Goal: Task Accomplishment & Management: Manage account settings

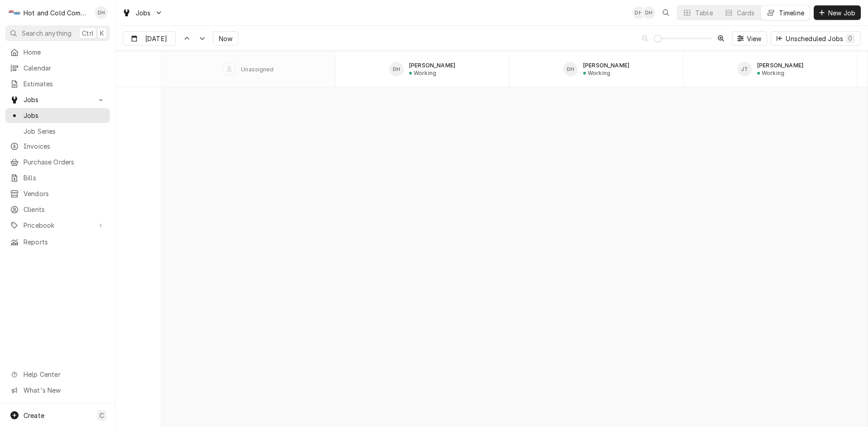
scroll to position [7078, 0]
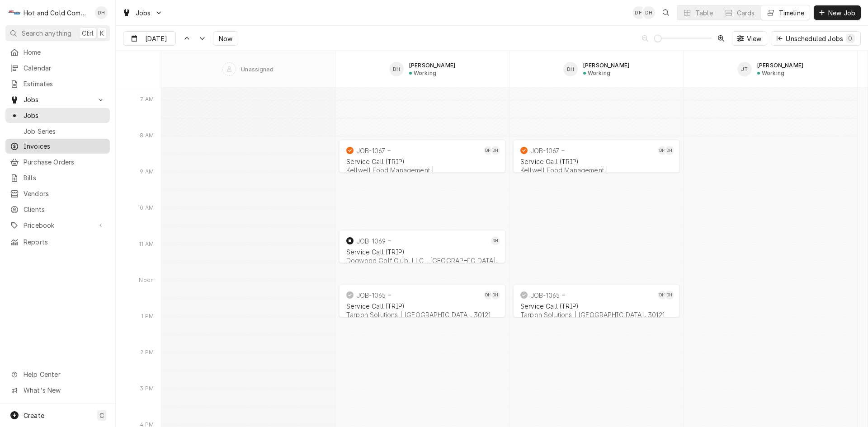
click at [35, 142] on span "Invoices" at bounding box center [65, 146] width 82 height 9
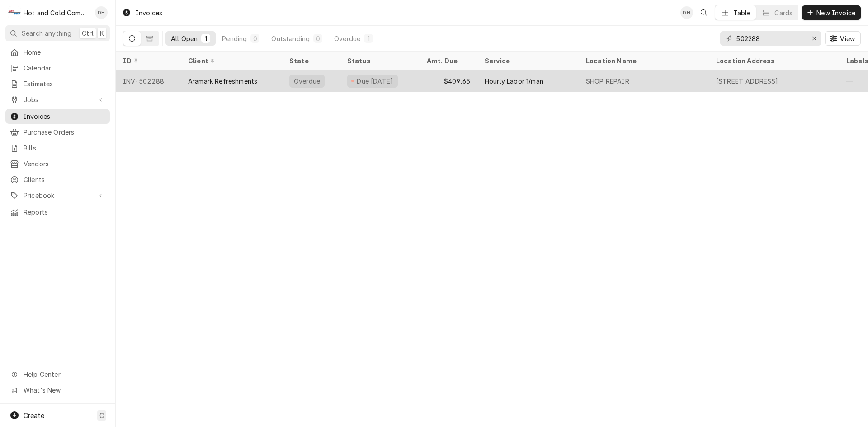
click at [425, 81] on div "$409.65" at bounding box center [449, 81] width 58 height 22
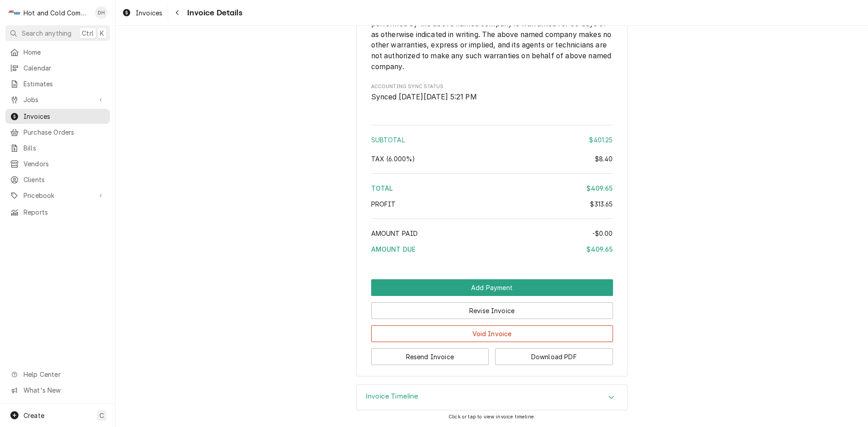
scroll to position [1195, 0]
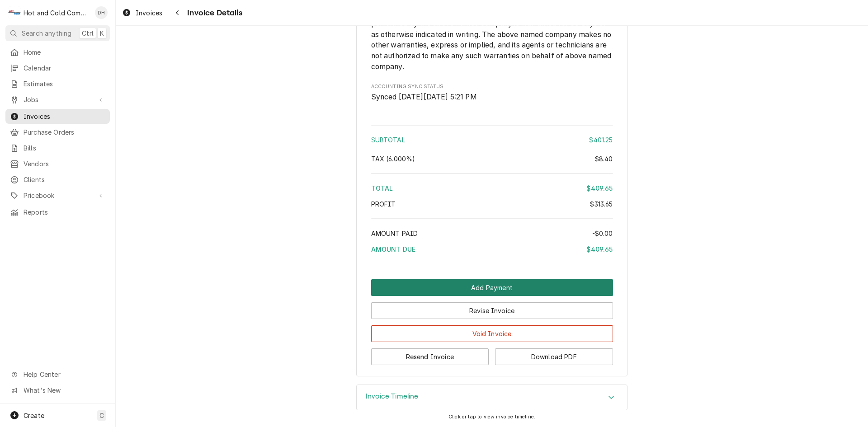
click at [496, 290] on button "Add Payment" at bounding box center [492, 288] width 242 height 17
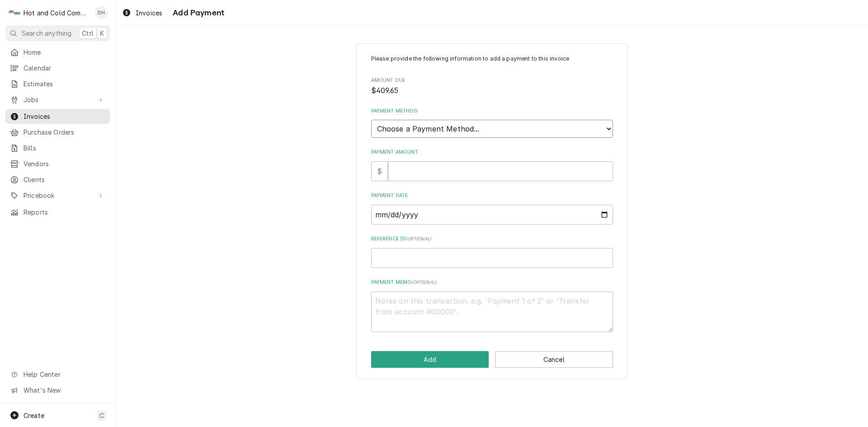
click at [508, 128] on select "Choose a Payment Method... Cash Check Credit/Debit Card ACH/eCheck Other" at bounding box center [492, 129] width 242 height 18
select select "3"
click at [371, 120] on select "Choose a Payment Method... Cash Check Credit/Debit Card ACH/eCheck Other" at bounding box center [492, 129] width 242 height 18
type textarea "x"
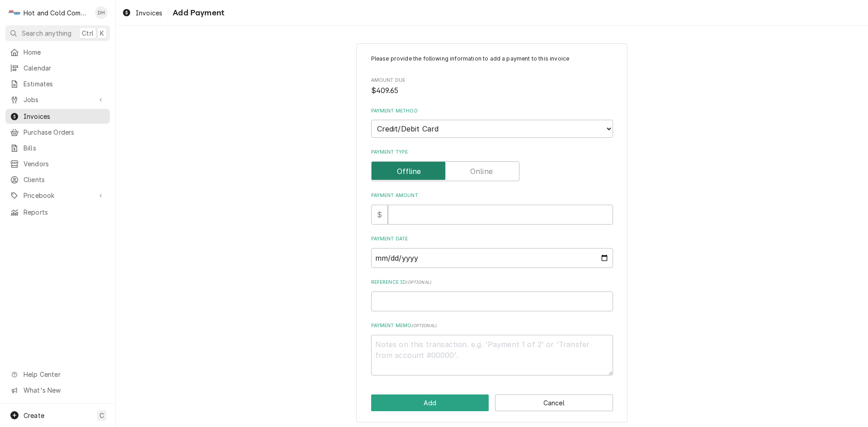
drag, startPoint x: 498, startPoint y: 171, endPoint x: 637, endPoint y: 213, distance: 145.2
click at [497, 171] on input "Payment Type" at bounding box center [445, 171] width 140 height 20
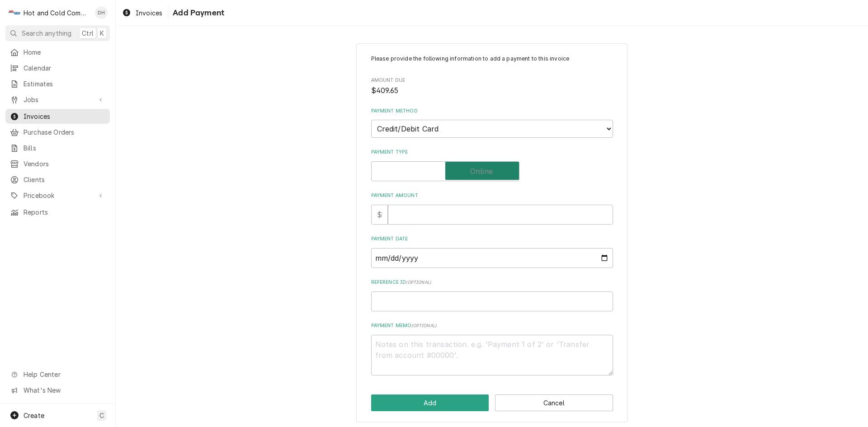
checkbox input "true"
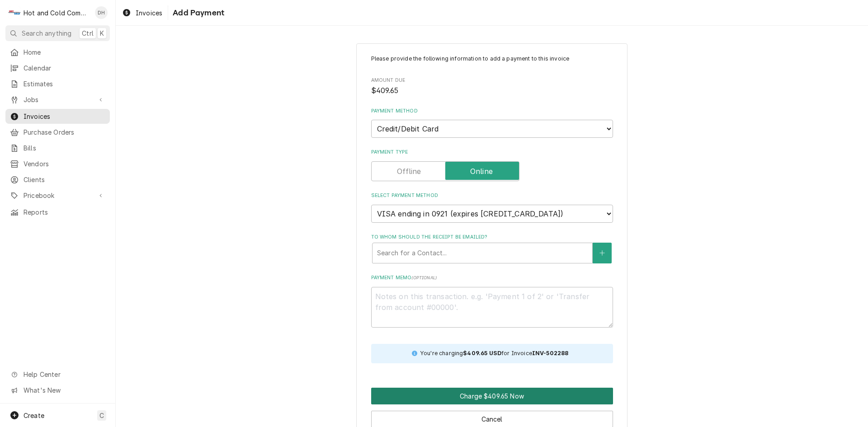
click at [452, 393] on button "Charge $409.65 Now" at bounding box center [492, 396] width 242 height 17
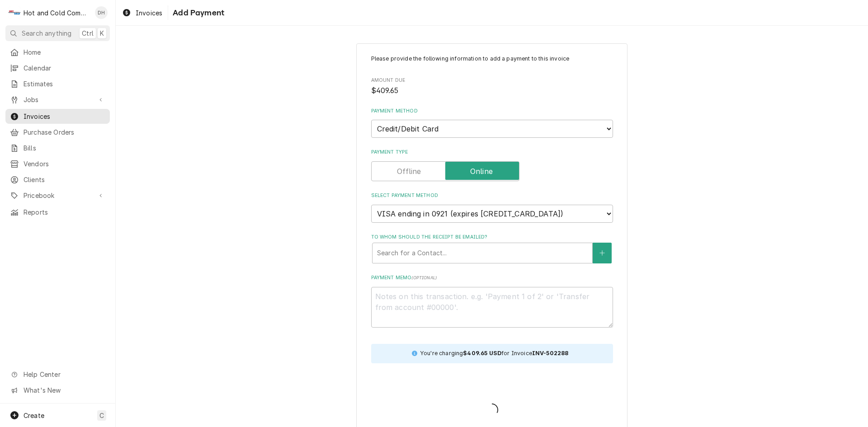
type textarea "x"
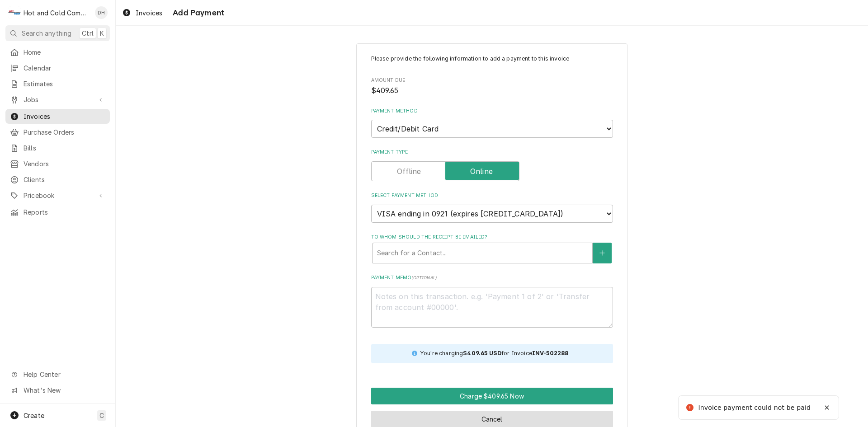
click at [516, 417] on button "Cancel" at bounding box center [492, 419] width 242 height 17
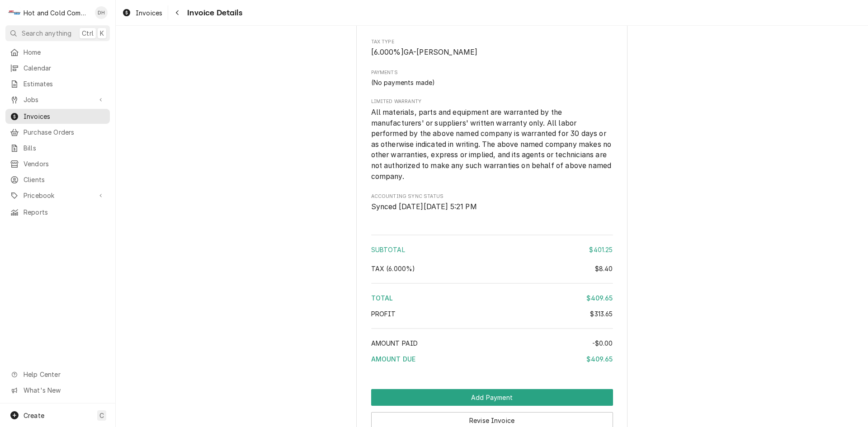
scroll to position [1195, 0]
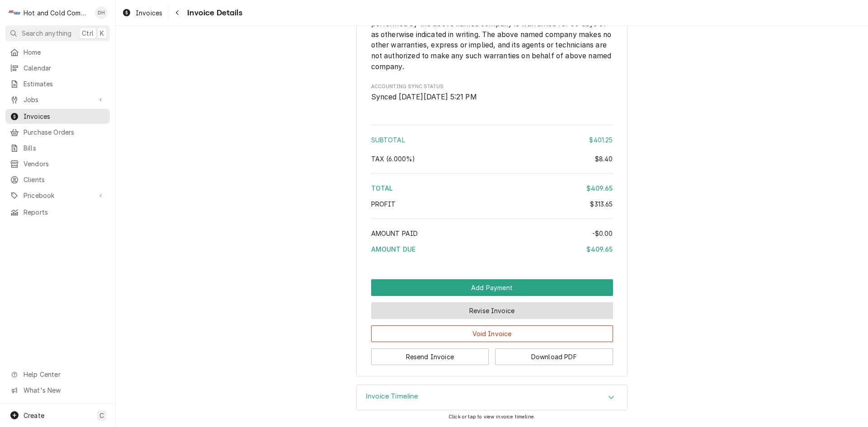
click at [483, 306] on button "Revise Invoice" at bounding box center [492, 311] width 242 height 17
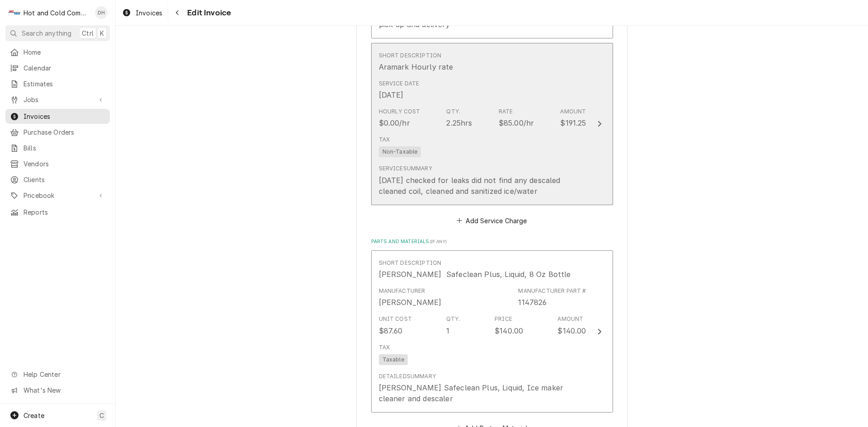
scroll to position [905, 0]
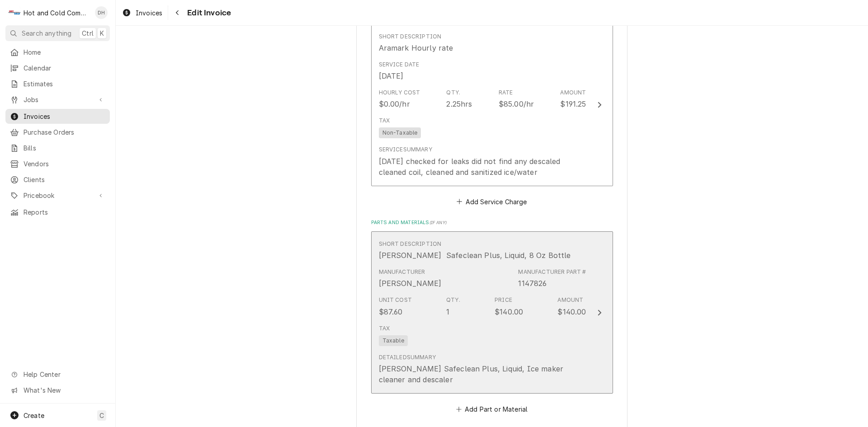
click at [516, 332] on div "Tax Taxable" at bounding box center [483, 335] width 208 height 29
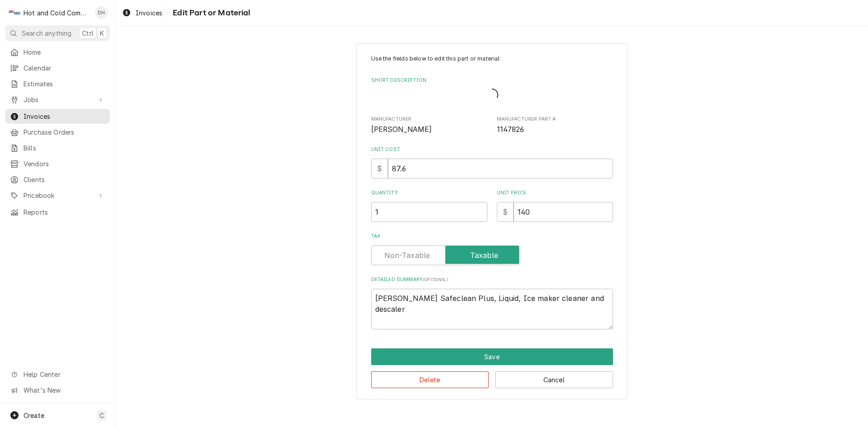
type textarea "x"
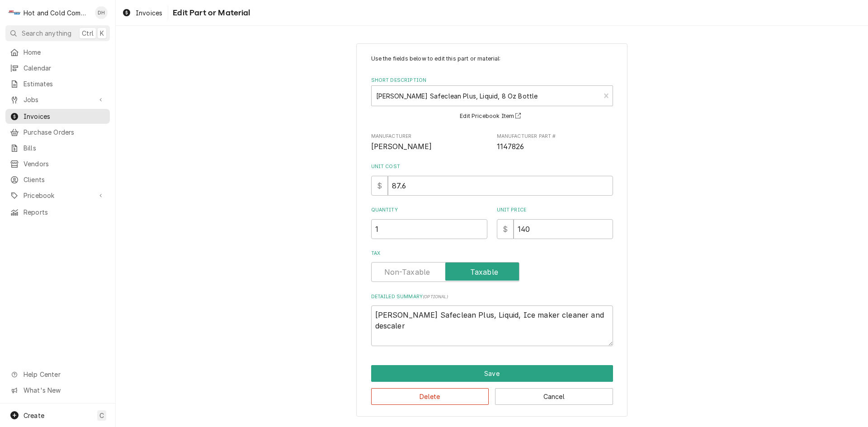
click at [398, 270] on label "Tax" at bounding box center [445, 272] width 148 height 20
click at [398, 270] on input "Tax" at bounding box center [445, 272] width 140 height 20
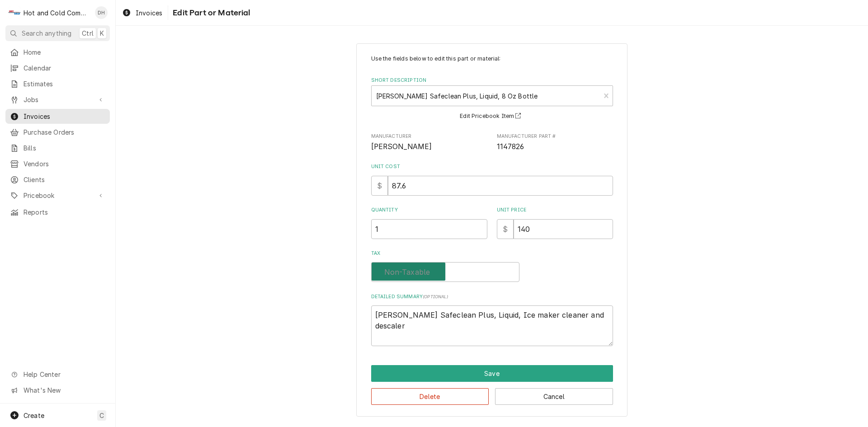
checkbox input "false"
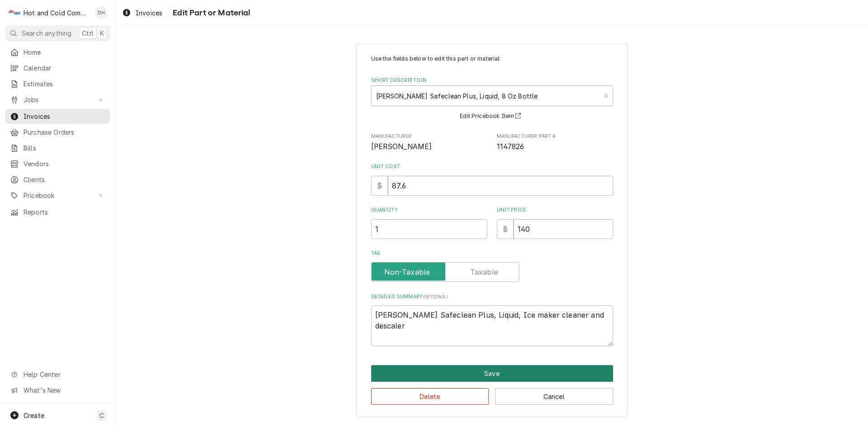
click at [481, 374] on button "Save" at bounding box center [492, 373] width 242 height 17
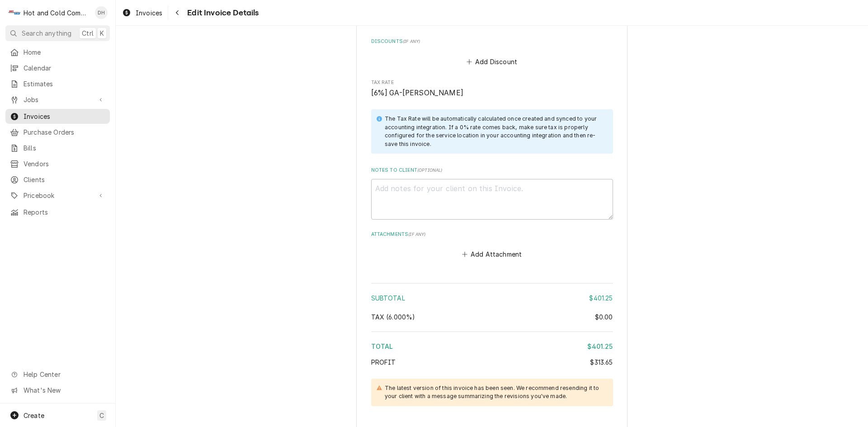
scroll to position [1440, 0]
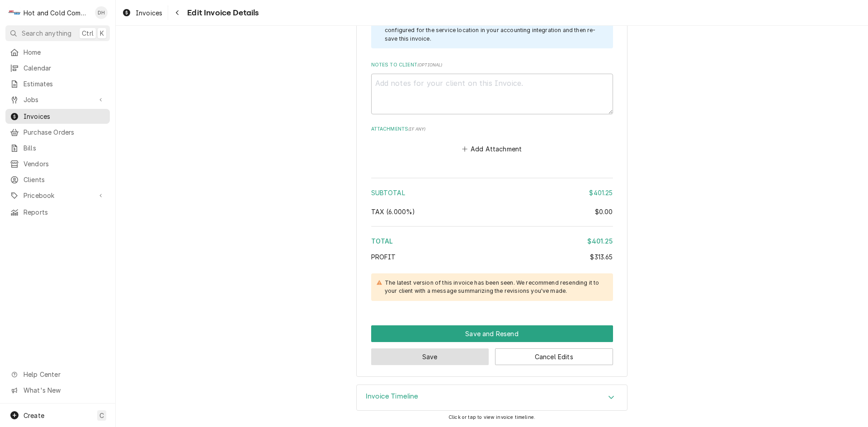
click at [439, 358] on button "Save" at bounding box center [430, 357] width 118 height 17
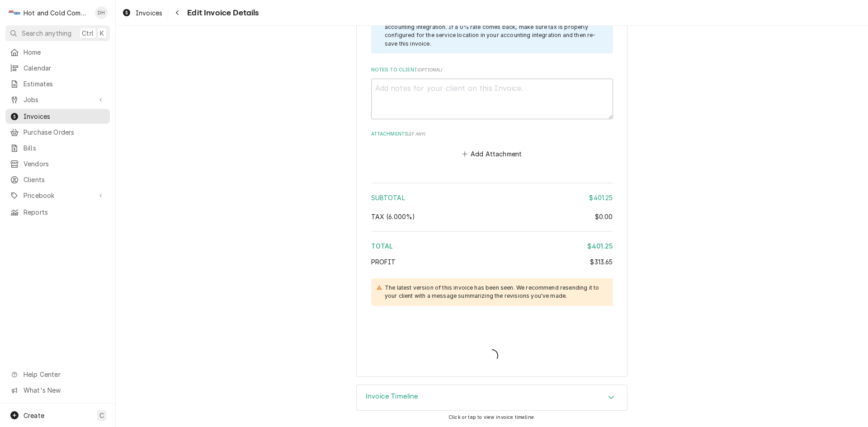
scroll to position [1435, 0]
type textarea "x"
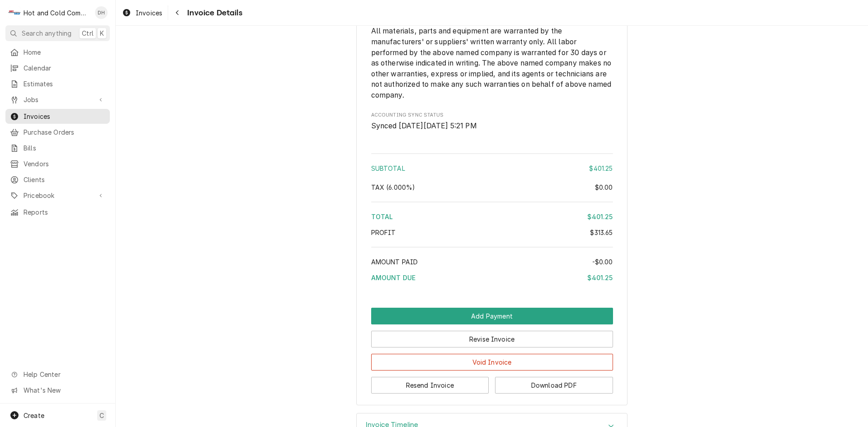
scroll to position [1164, 0]
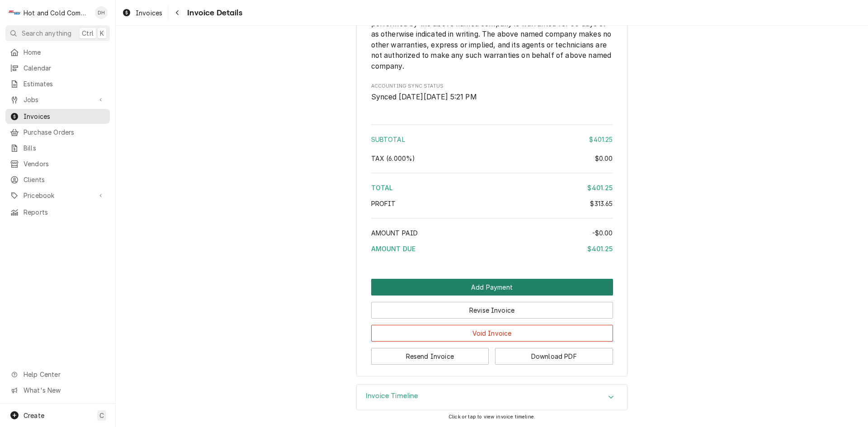
click at [497, 284] on button "Add Payment" at bounding box center [492, 287] width 242 height 17
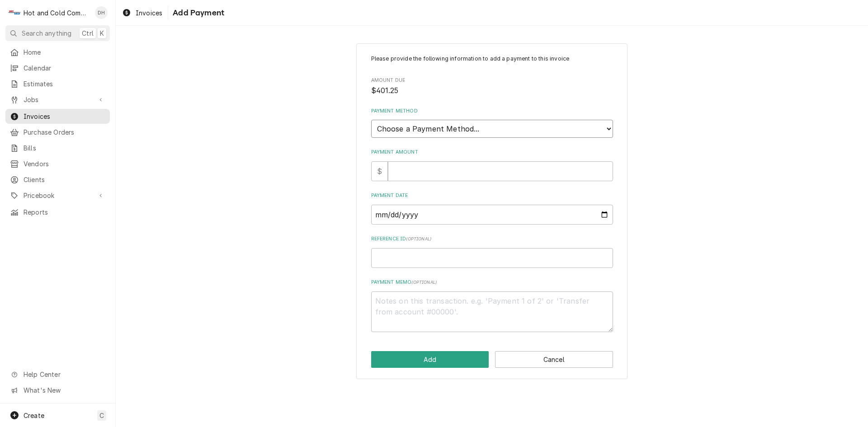
click at [480, 126] on select "Choose a Payment Method... Cash Check Credit/Debit Card ACH/eCheck Other" at bounding box center [492, 129] width 242 height 18
select select "3"
click at [371, 120] on select "Choose a Payment Method... Cash Check Credit/Debit Card ACH/eCheck Other" at bounding box center [492, 129] width 242 height 18
type textarea "x"
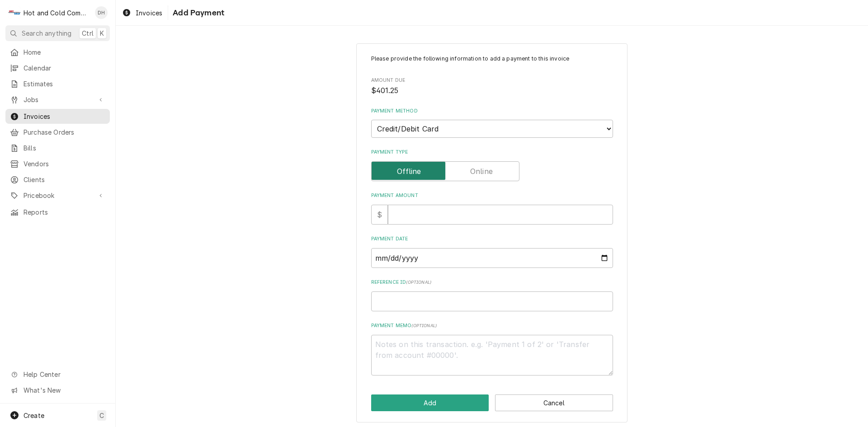
click at [493, 170] on input "Payment Type" at bounding box center [445, 171] width 140 height 20
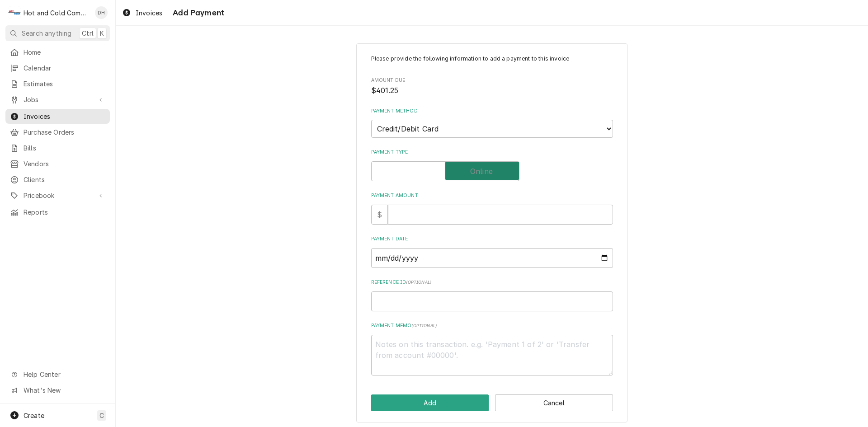
checkbox input "true"
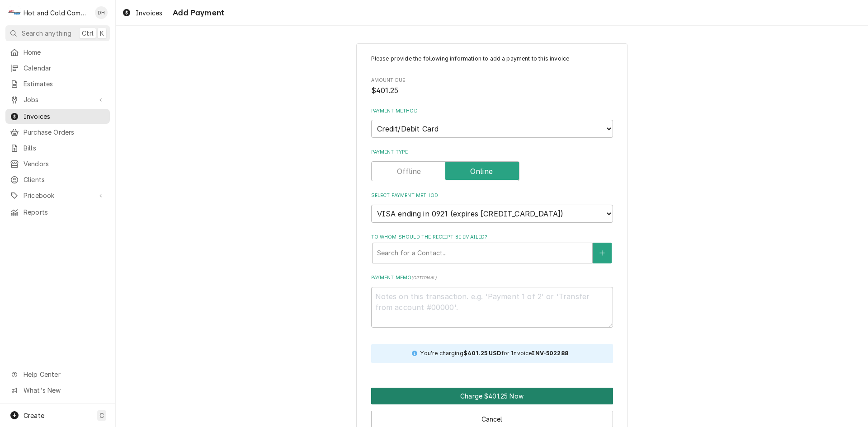
click at [467, 397] on button "Charge $401.25 Now" at bounding box center [492, 396] width 242 height 17
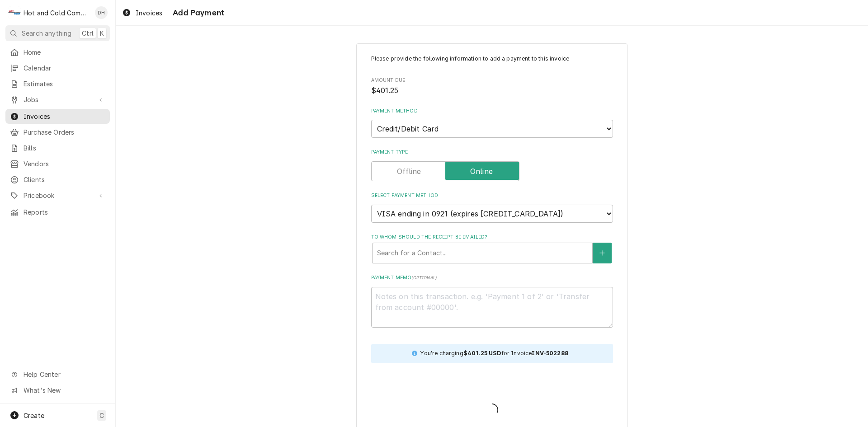
type textarea "x"
